Goal: Register for event/course

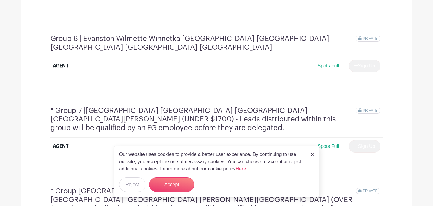
scroll to position [753, 0]
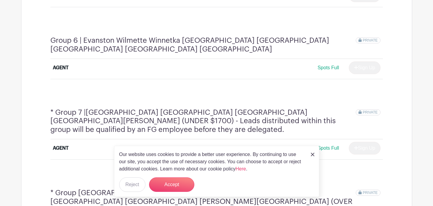
click at [311, 154] on img at bounding box center [313, 155] width 4 height 4
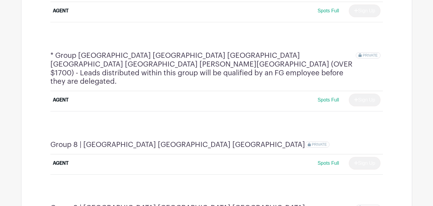
scroll to position [890, 0]
